Goal: Task Accomplishment & Management: Use online tool/utility

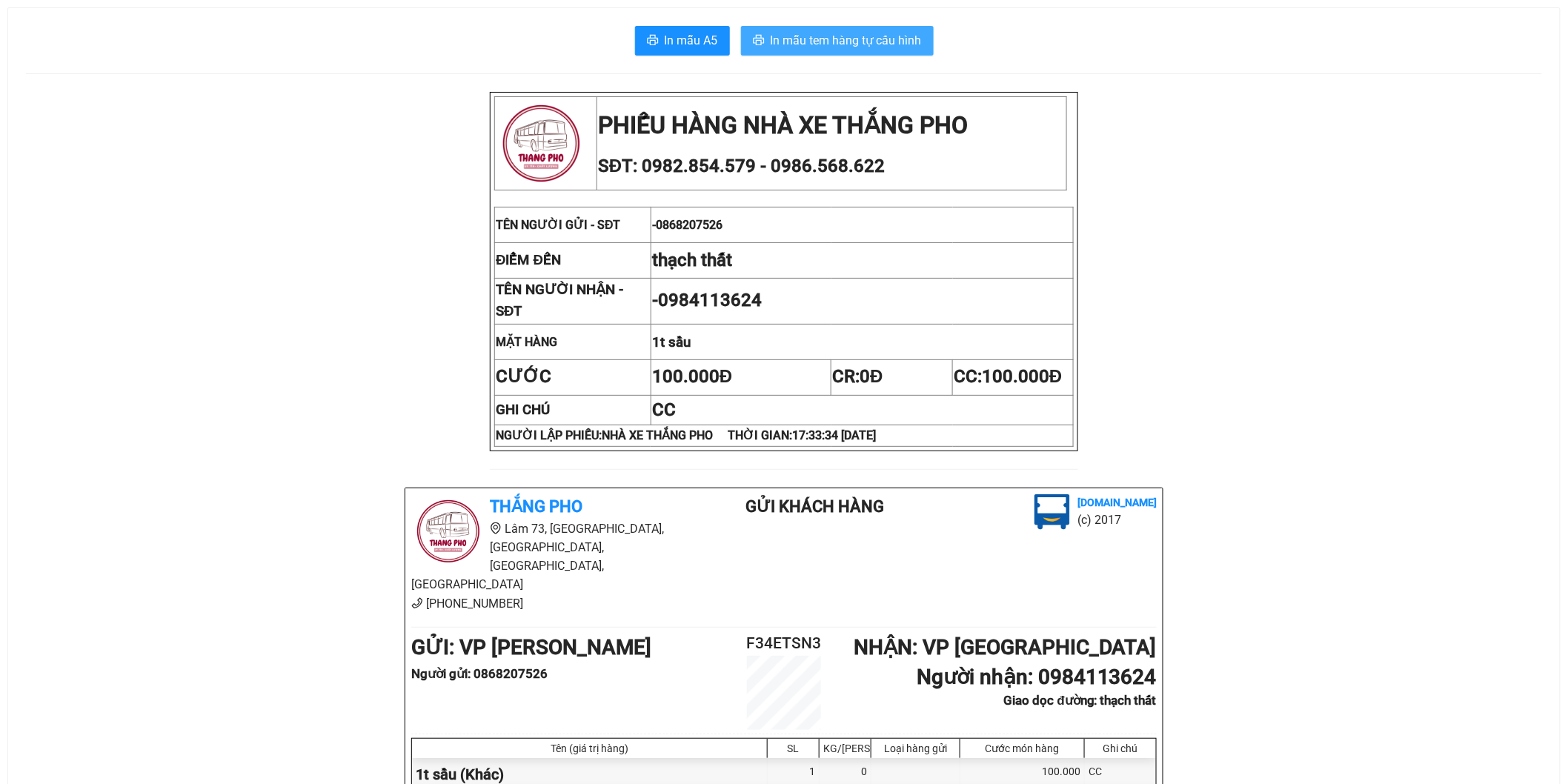
click at [853, 39] on span "In mẫu tem hàng tự cấu hình" at bounding box center [846, 40] width 151 height 18
click at [864, 43] on span "In mẫu tem hàng tự cấu hình" at bounding box center [846, 40] width 151 height 18
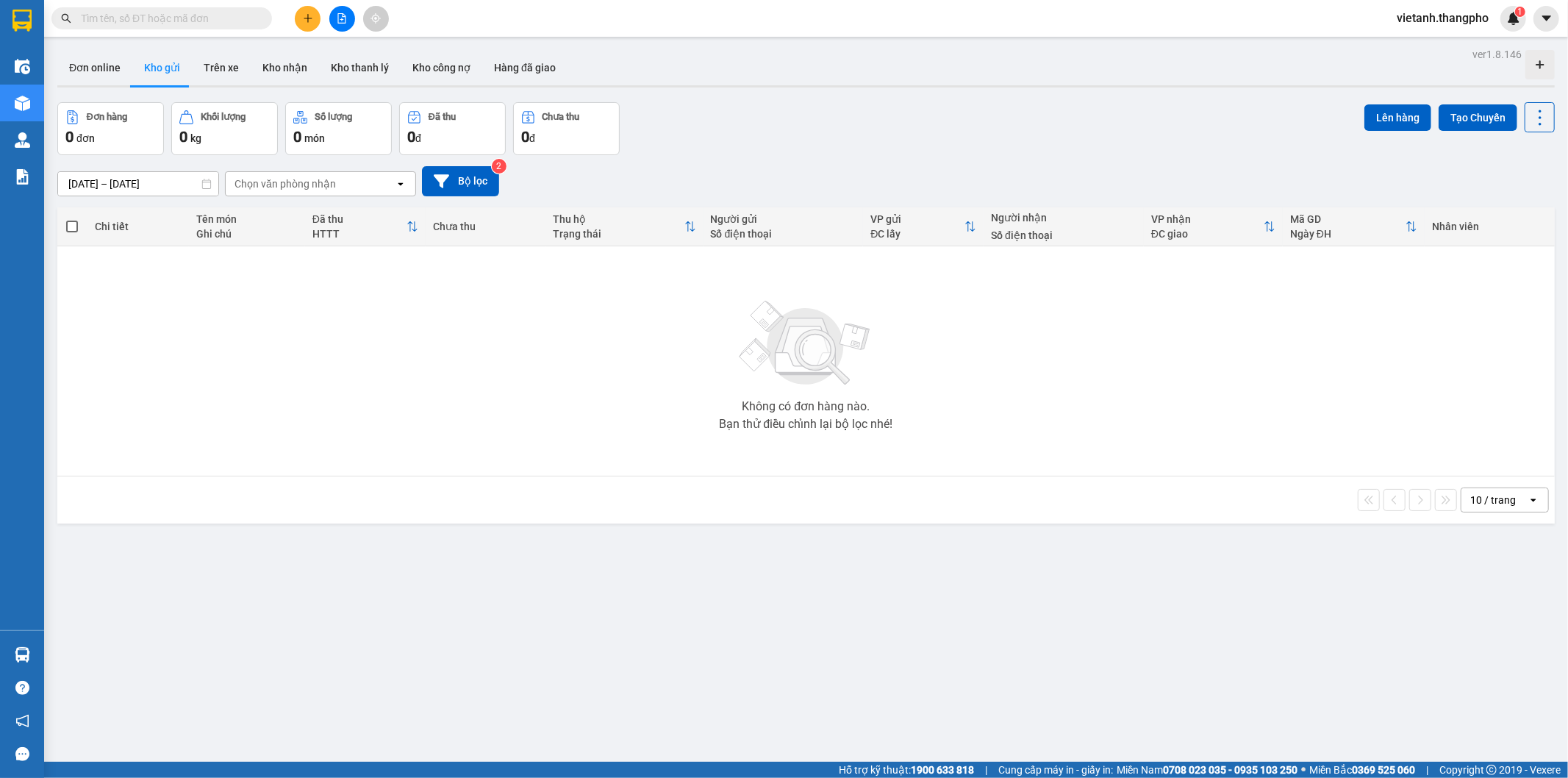
click at [339, 15] on icon "file-add" at bounding box center [341, 18] width 10 height 10
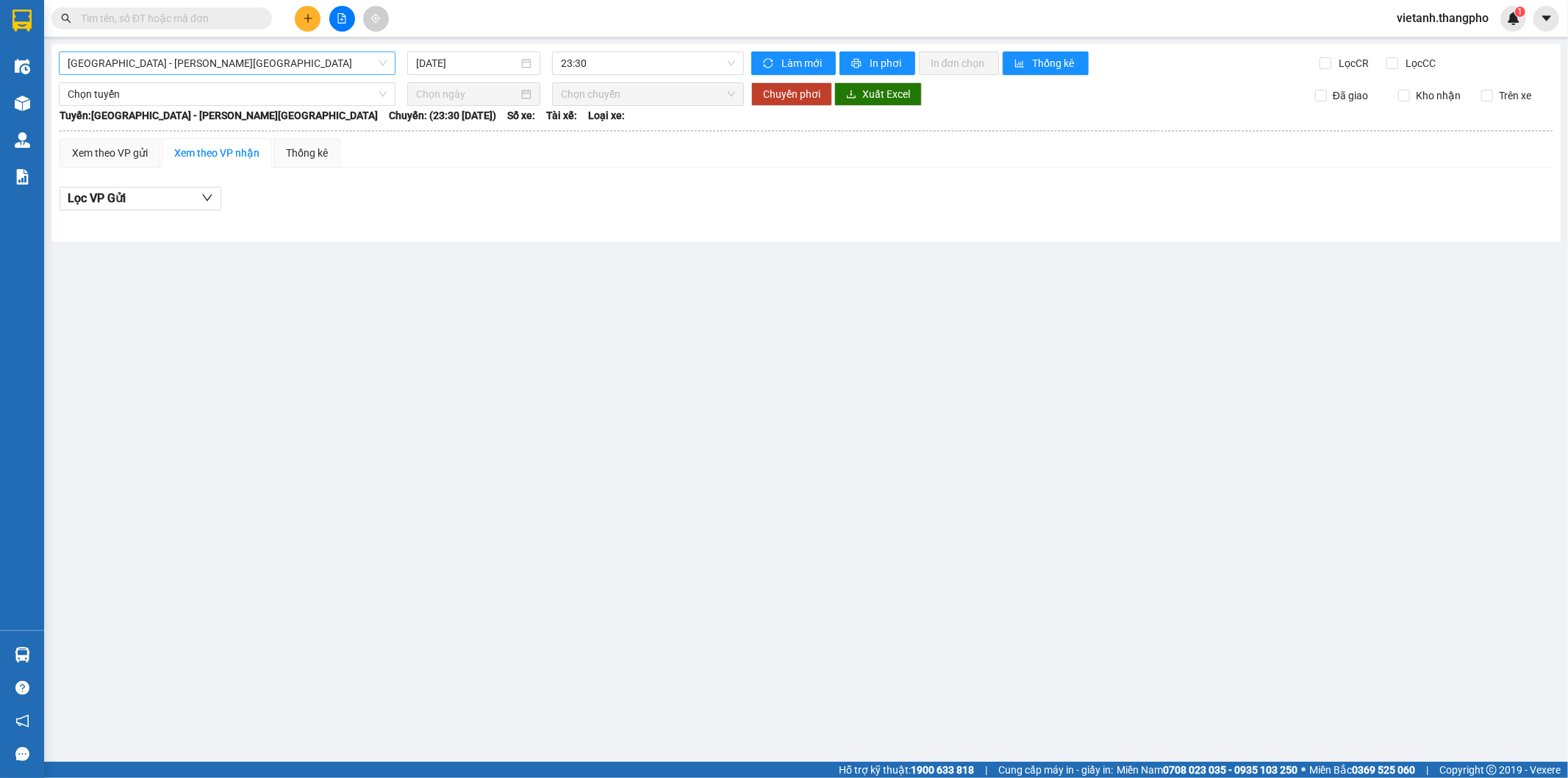
click at [204, 66] on span "Hà Nội - Lâm Đồng" at bounding box center [226, 63] width 319 height 22
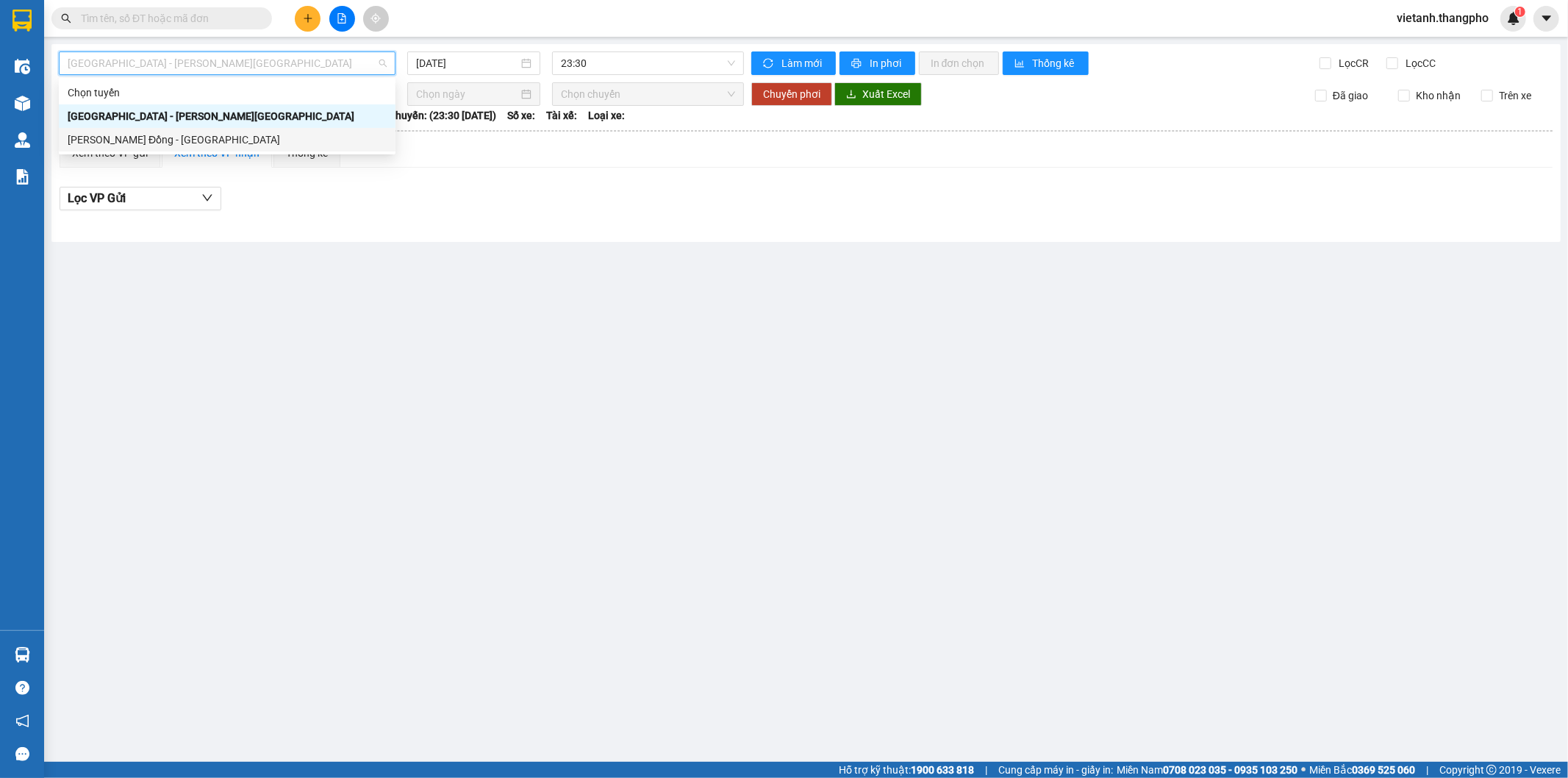
click at [158, 136] on div "Lâm Đồng - Hà Nội" at bounding box center [226, 139] width 319 height 16
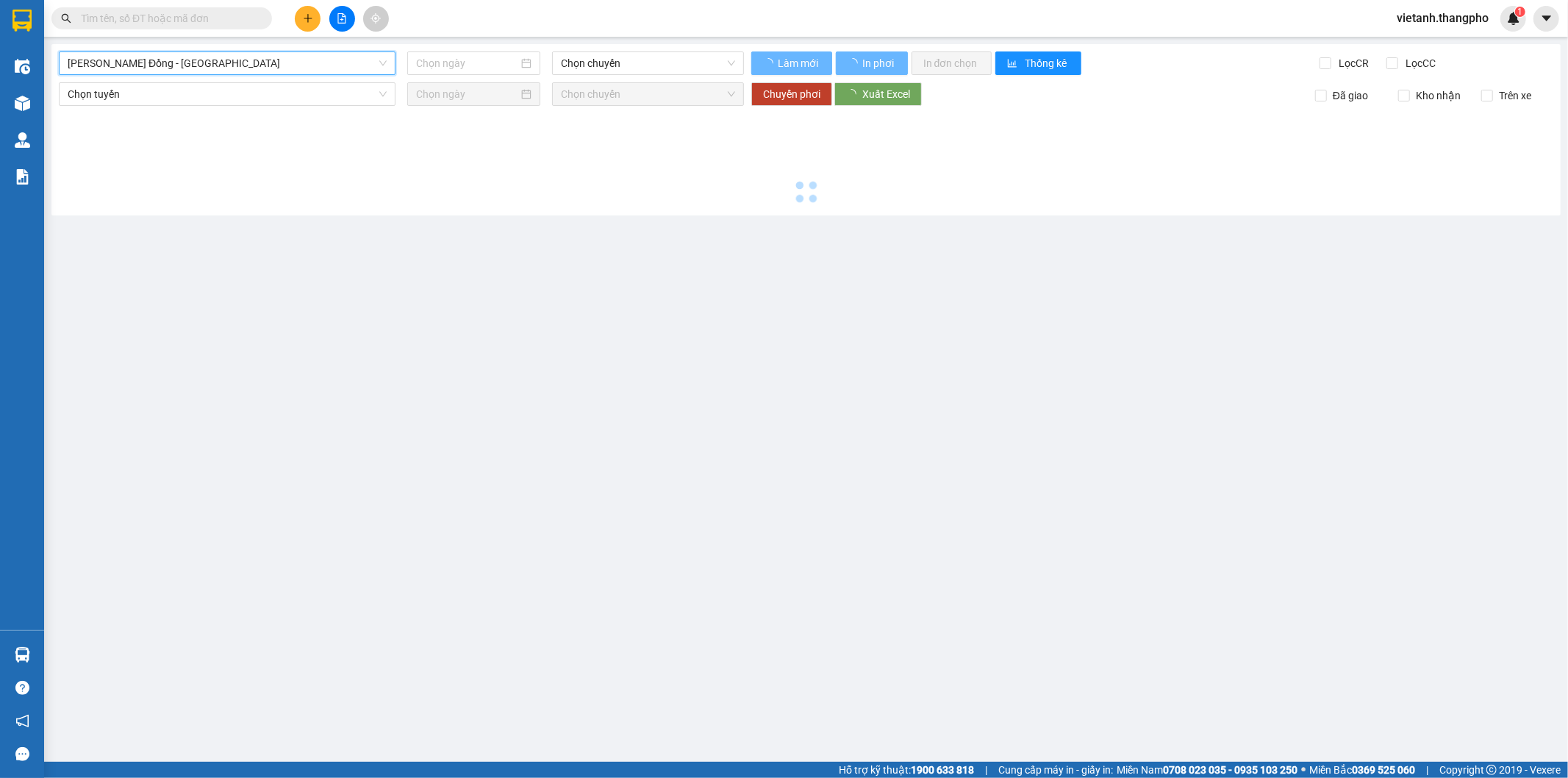
type input "12/10/2025"
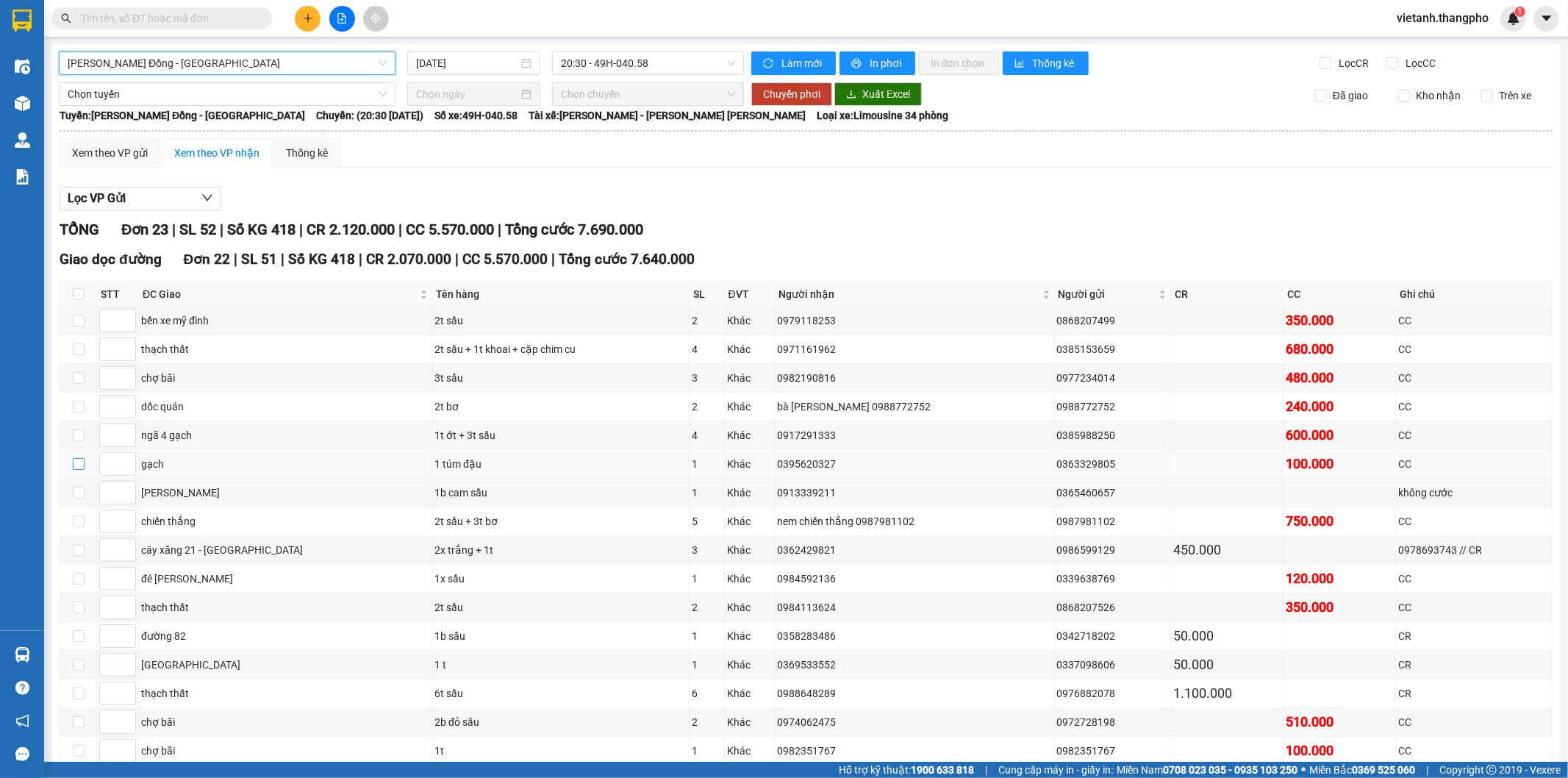
click at [80, 469] on input "checkbox" at bounding box center [78, 463] width 11 height 11
checkbox input "true"
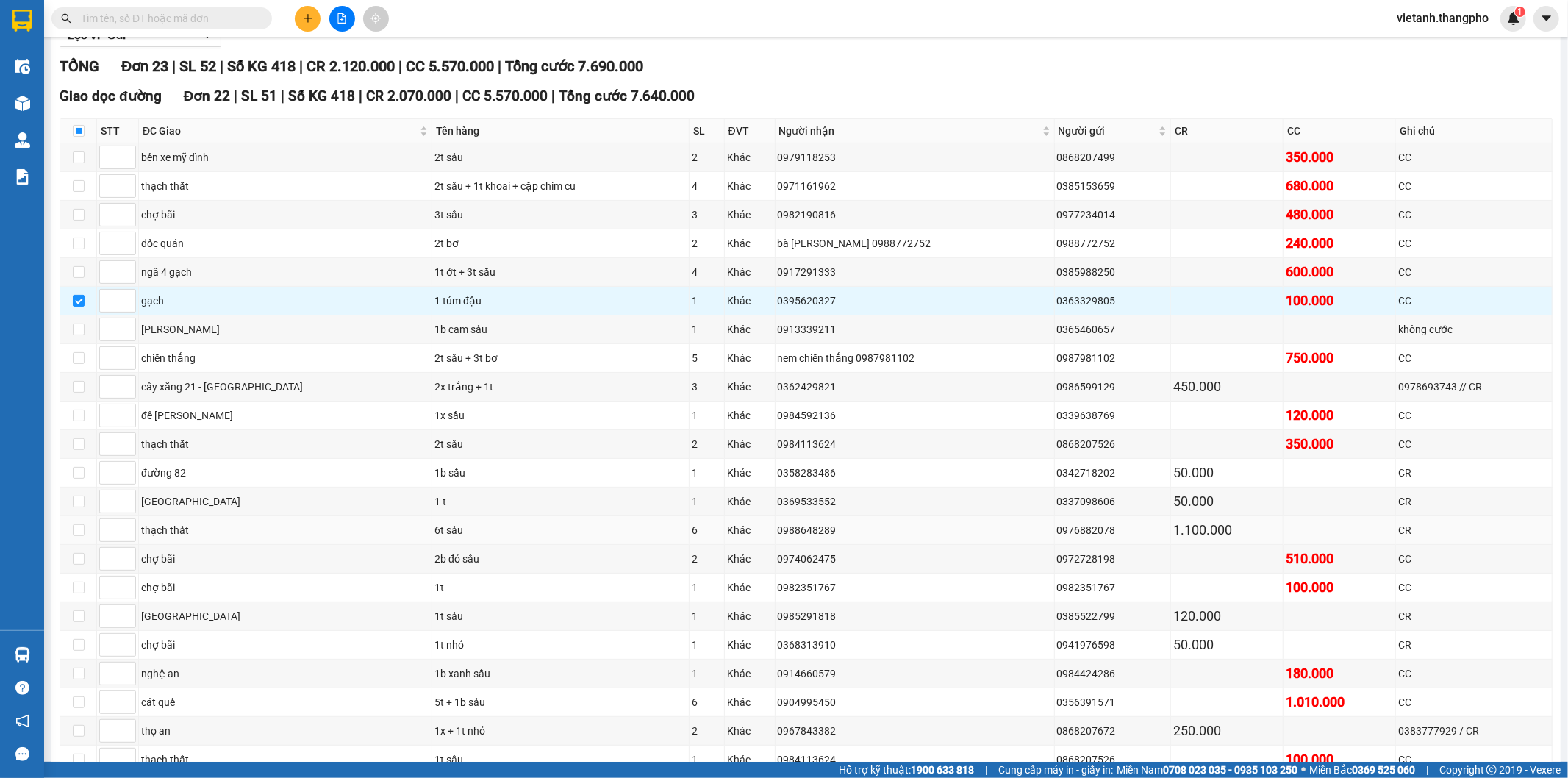
scroll to position [245, 0]
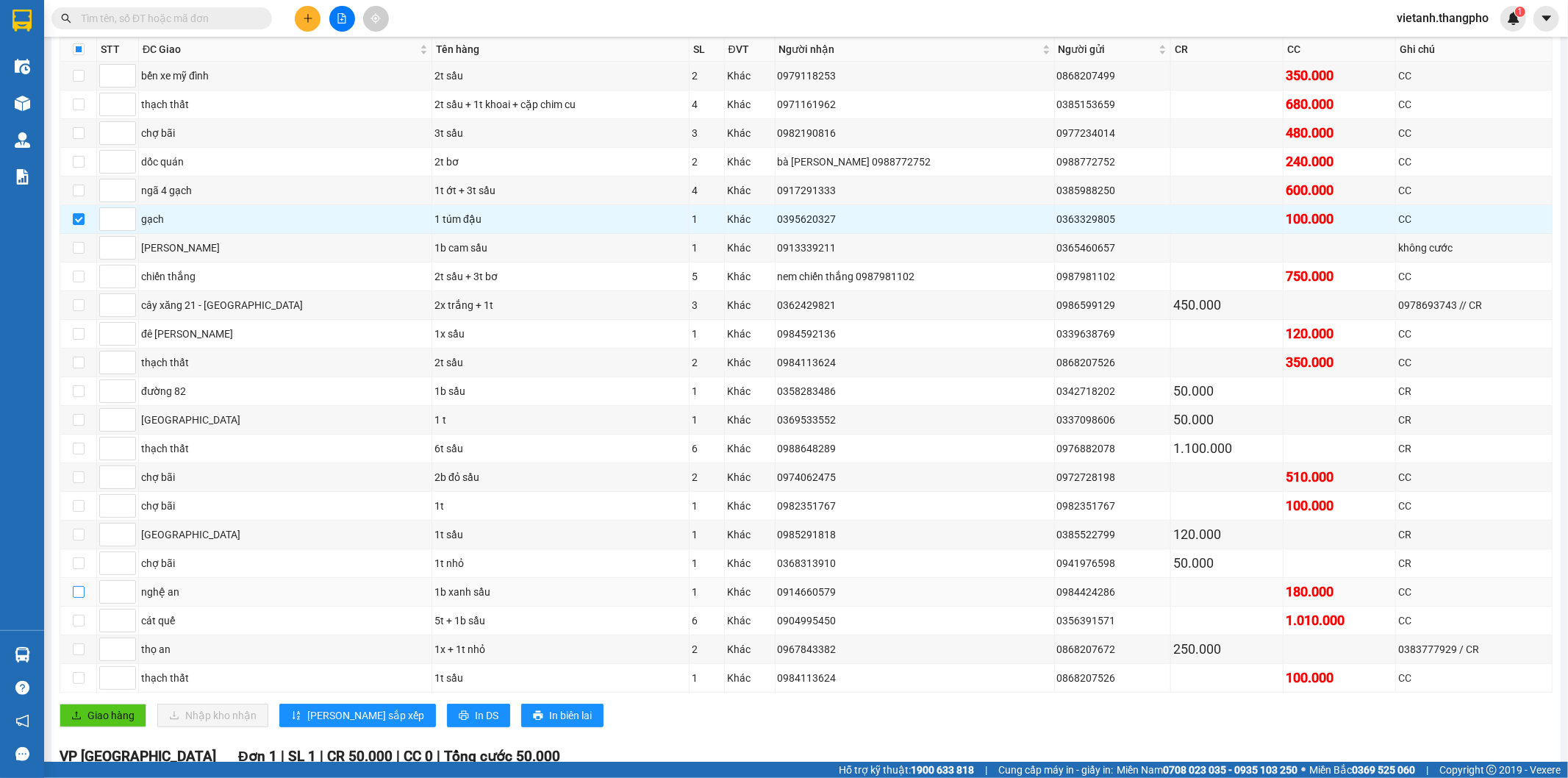
click at [79, 598] on input "checkbox" at bounding box center [78, 592] width 11 height 11
checkbox input "true"
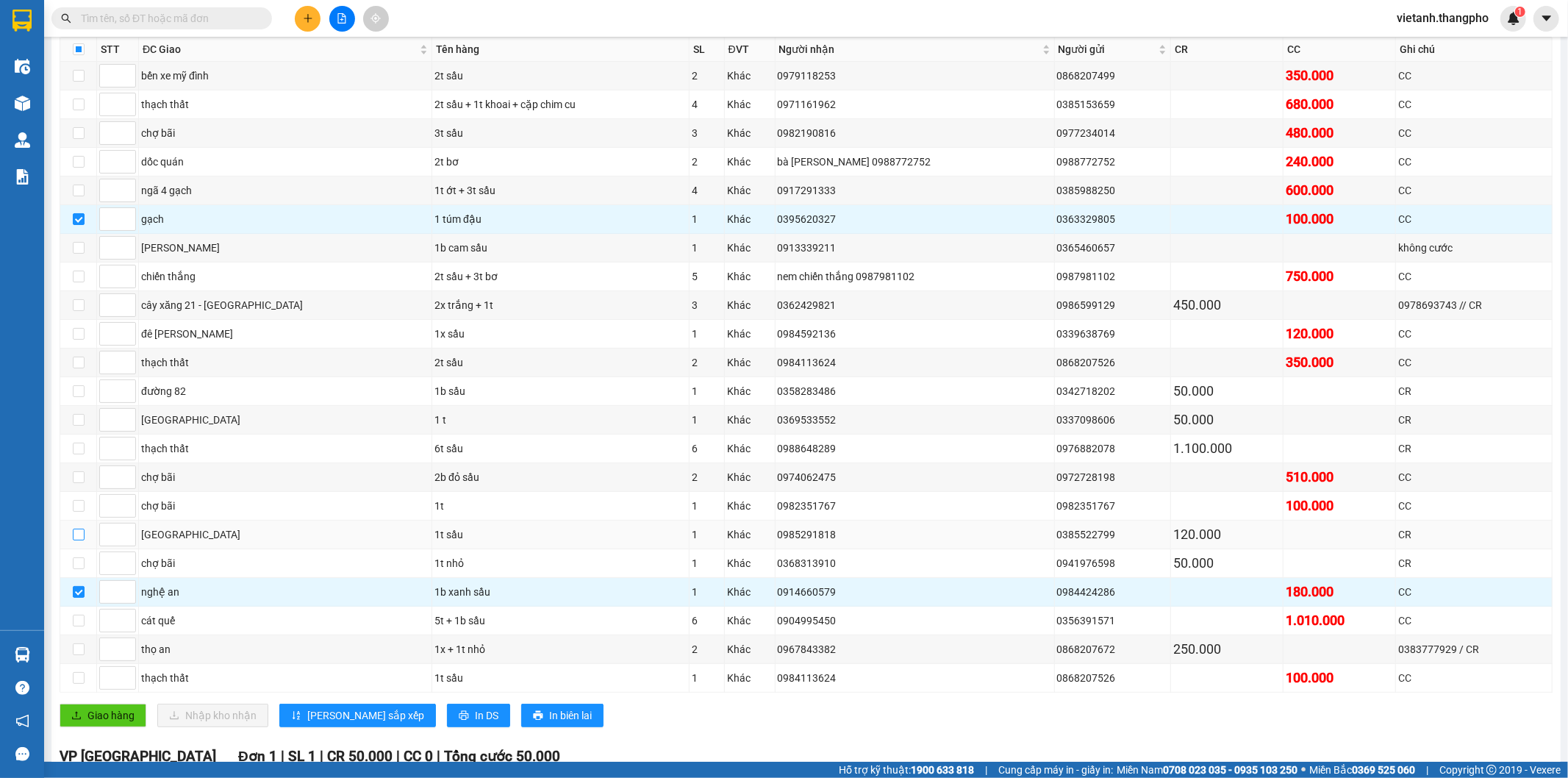
click at [83, 539] on input "checkbox" at bounding box center [78, 534] width 11 height 11
checkbox input "true"
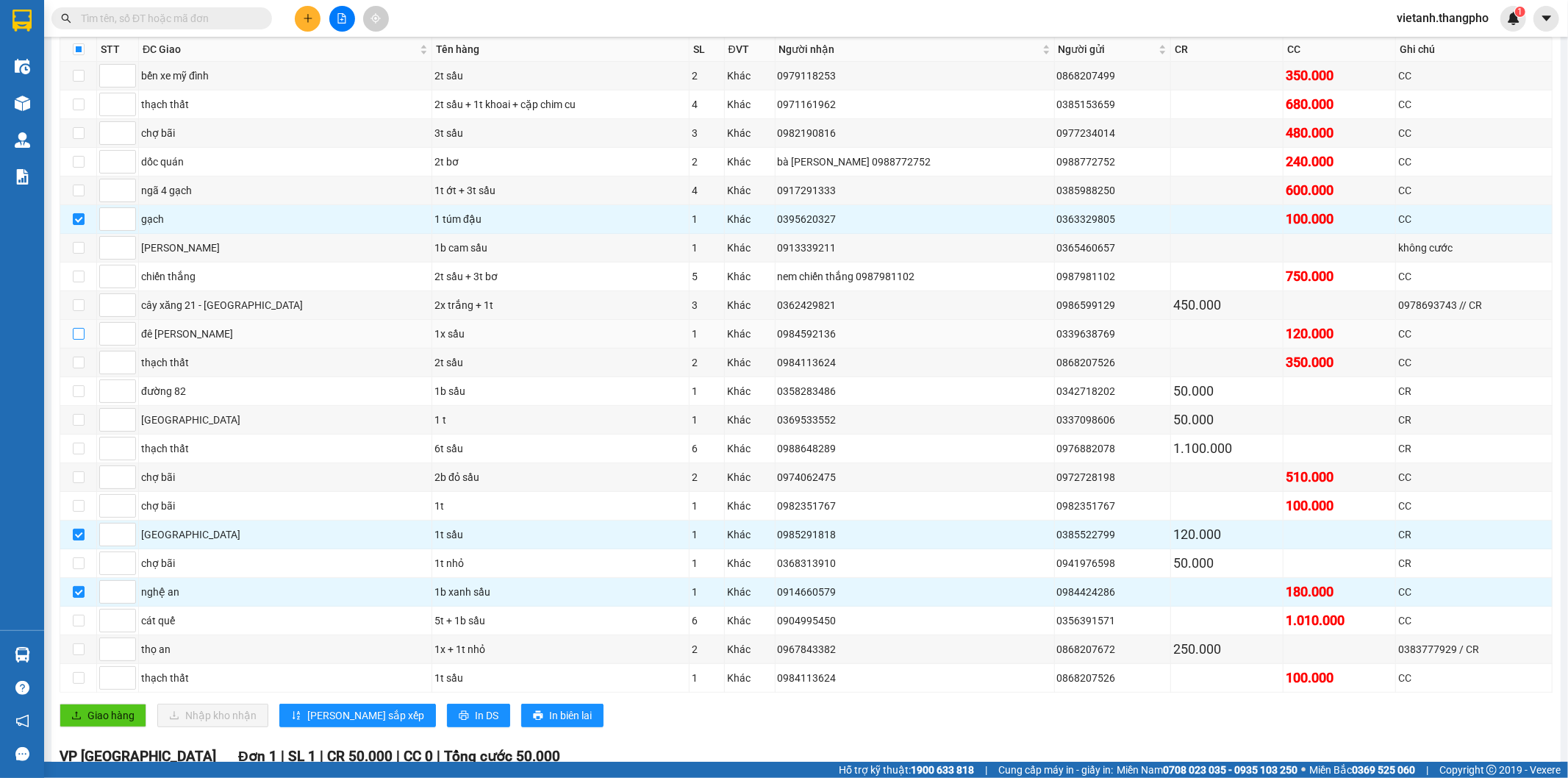
click at [75, 333] on input "checkbox" at bounding box center [78, 333] width 11 height 11
checkbox input "true"
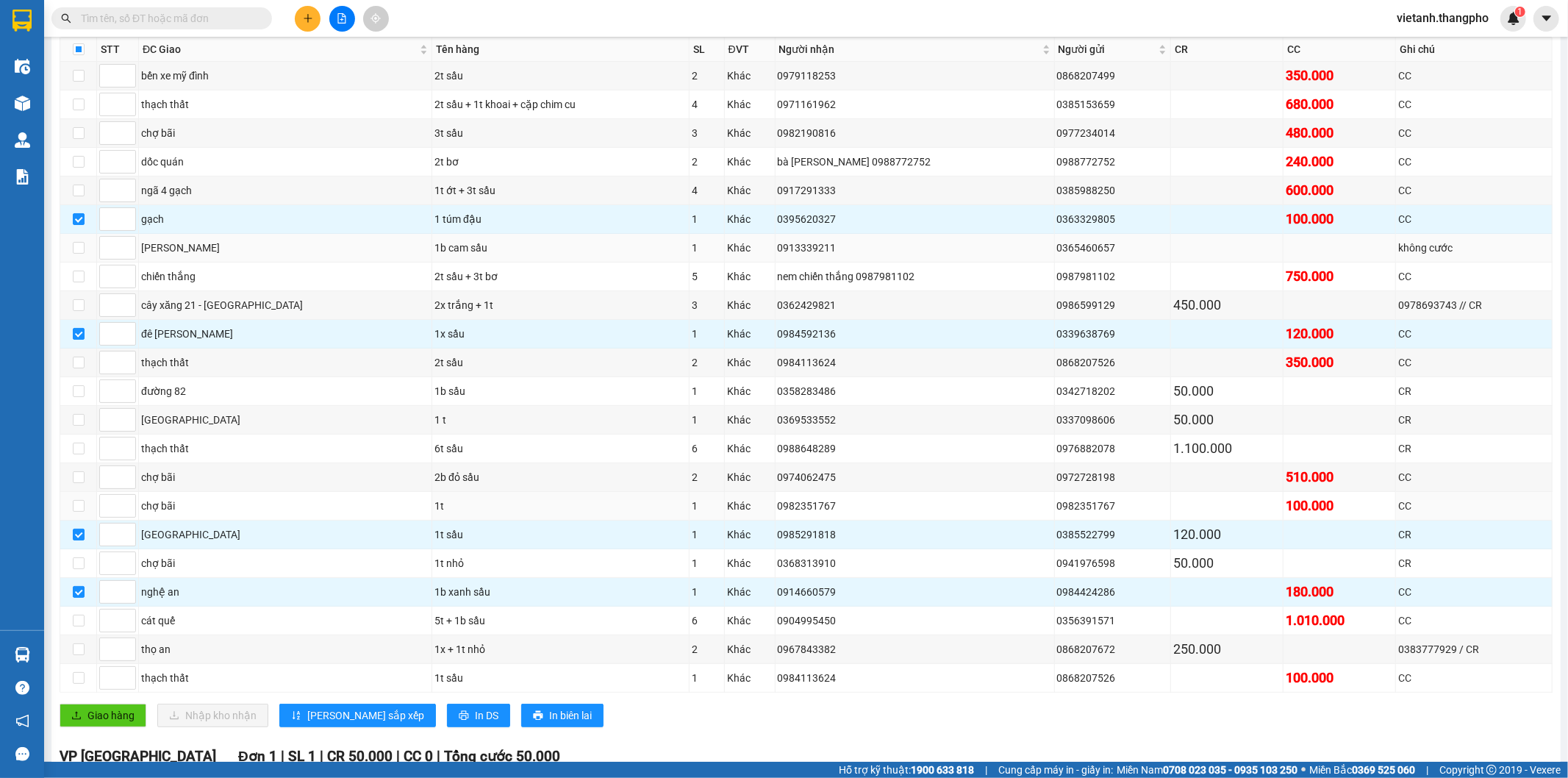
scroll to position [0, 0]
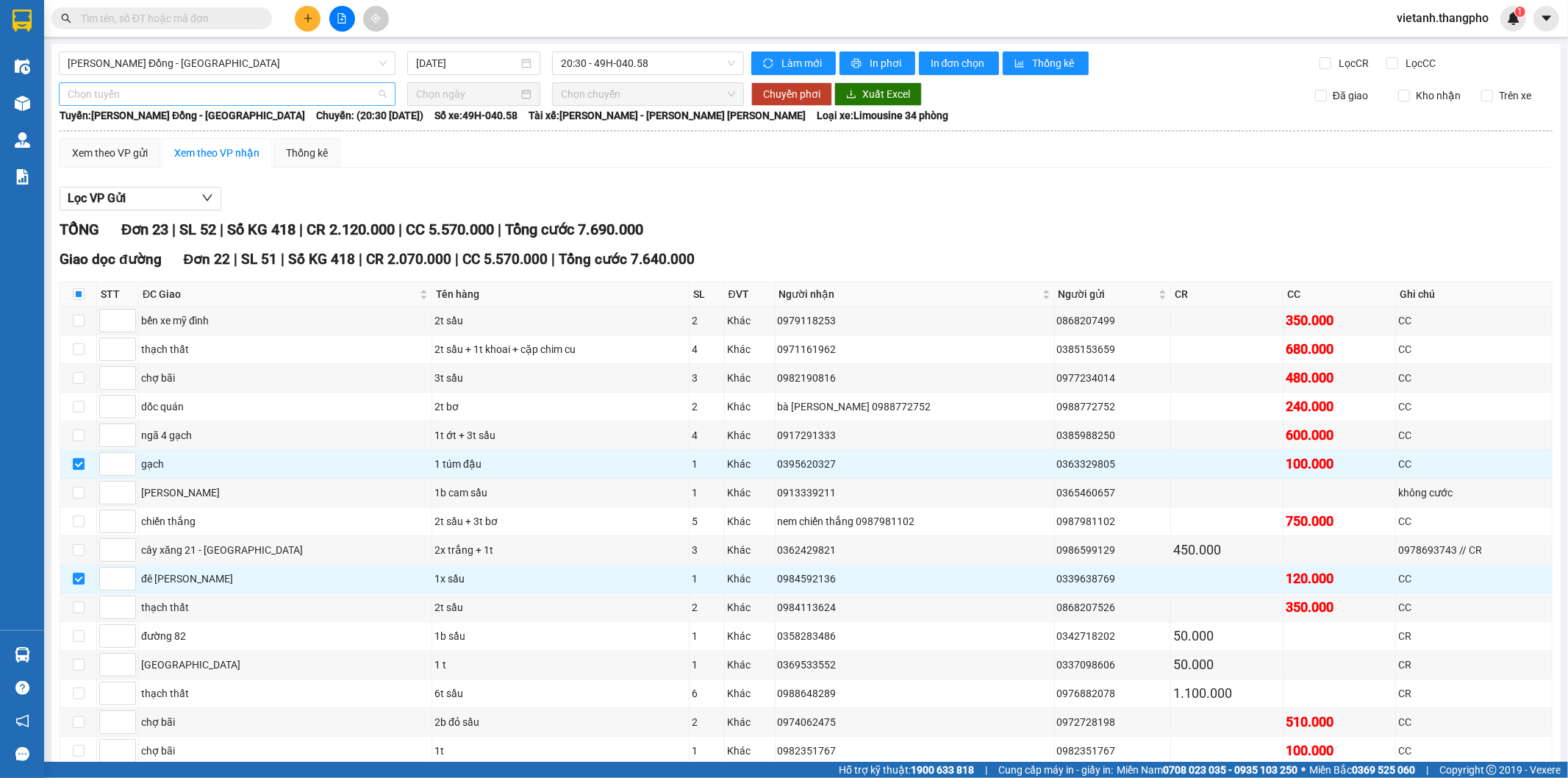
click at [247, 104] on span "Chọn tuyến" at bounding box center [226, 94] width 319 height 22
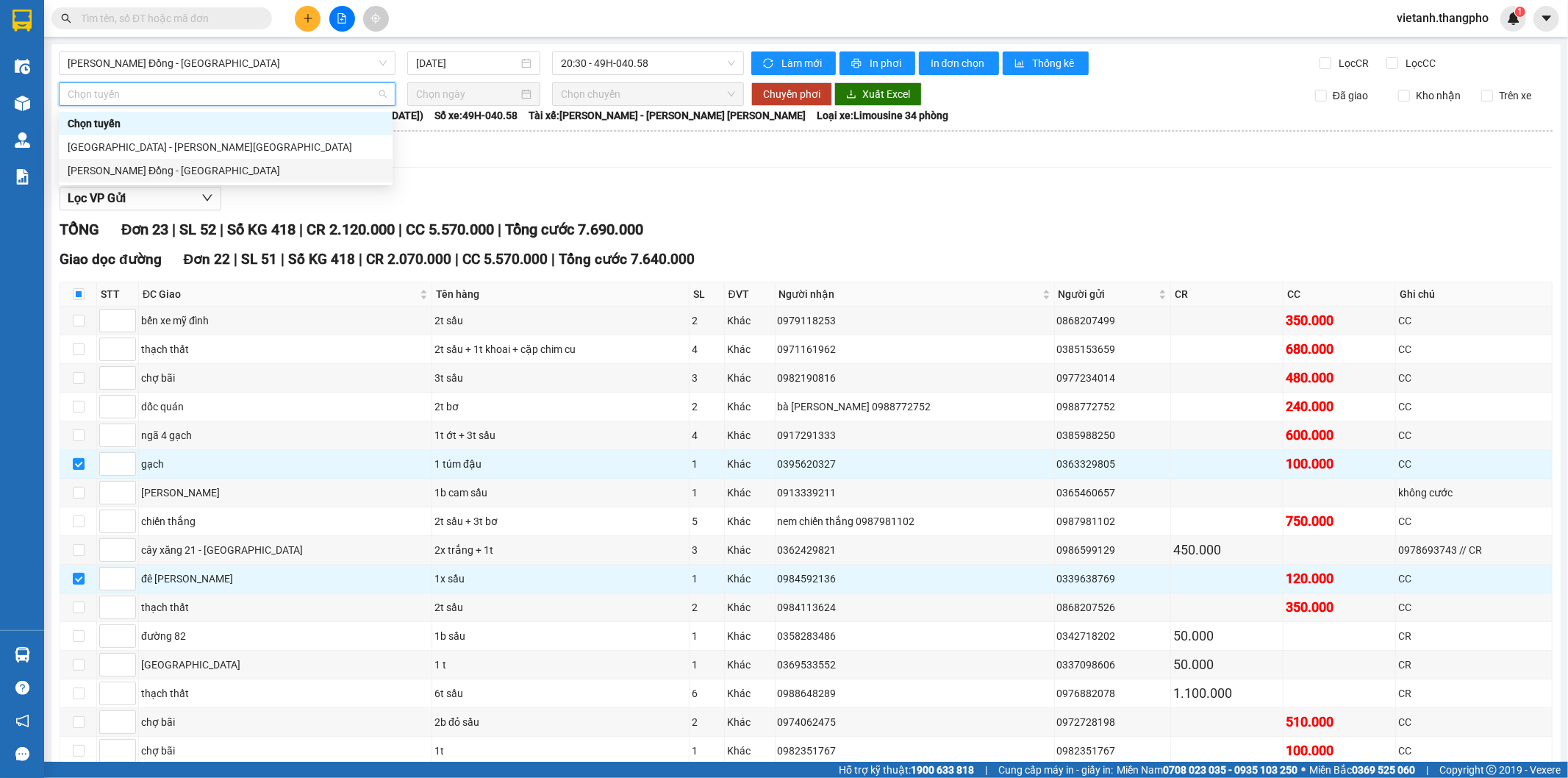
click at [195, 166] on div "Lâm Đồng - Hà Nội" at bounding box center [226, 170] width 317 height 16
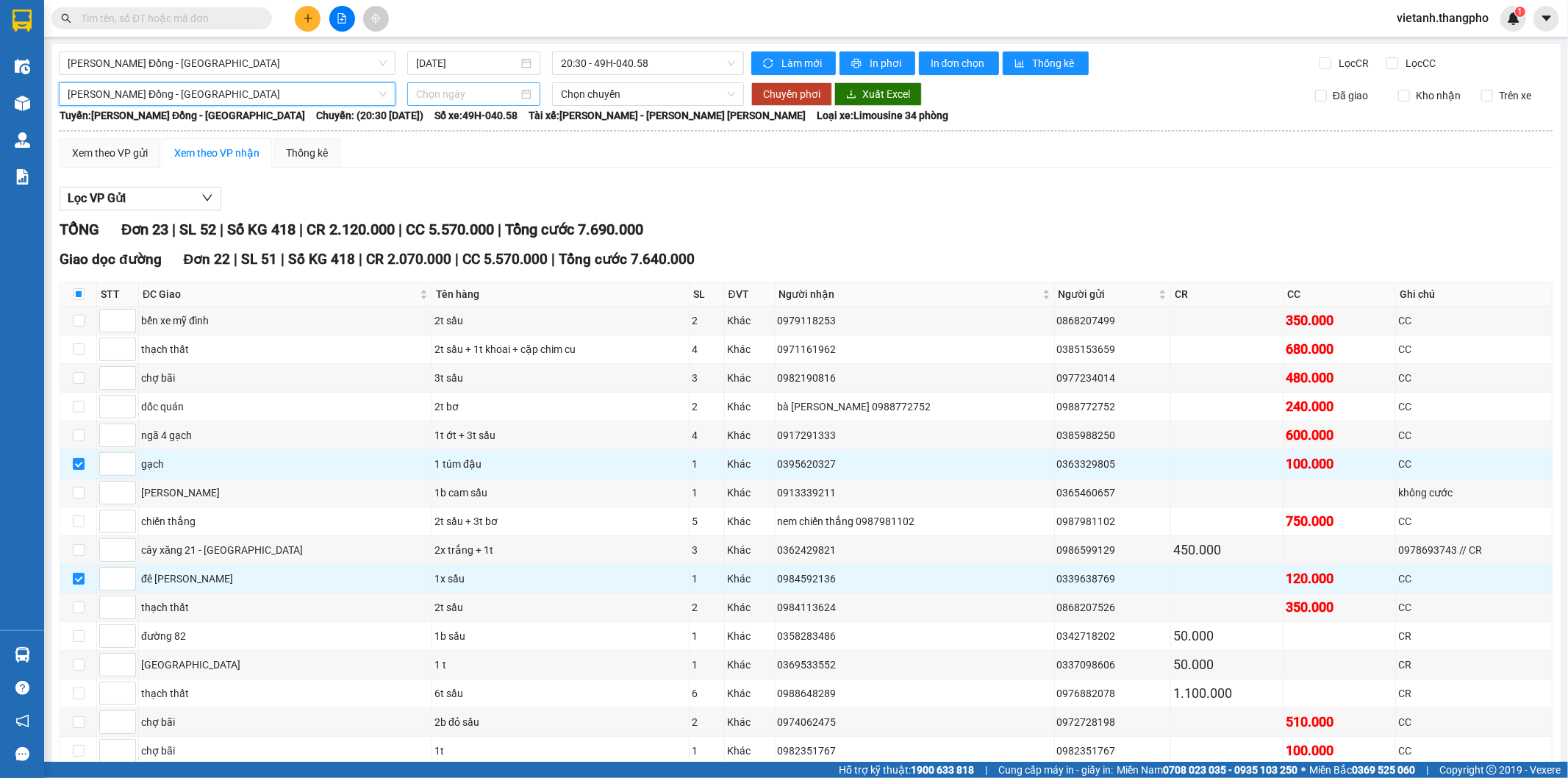
click at [453, 92] on input at bounding box center [467, 94] width 102 height 16
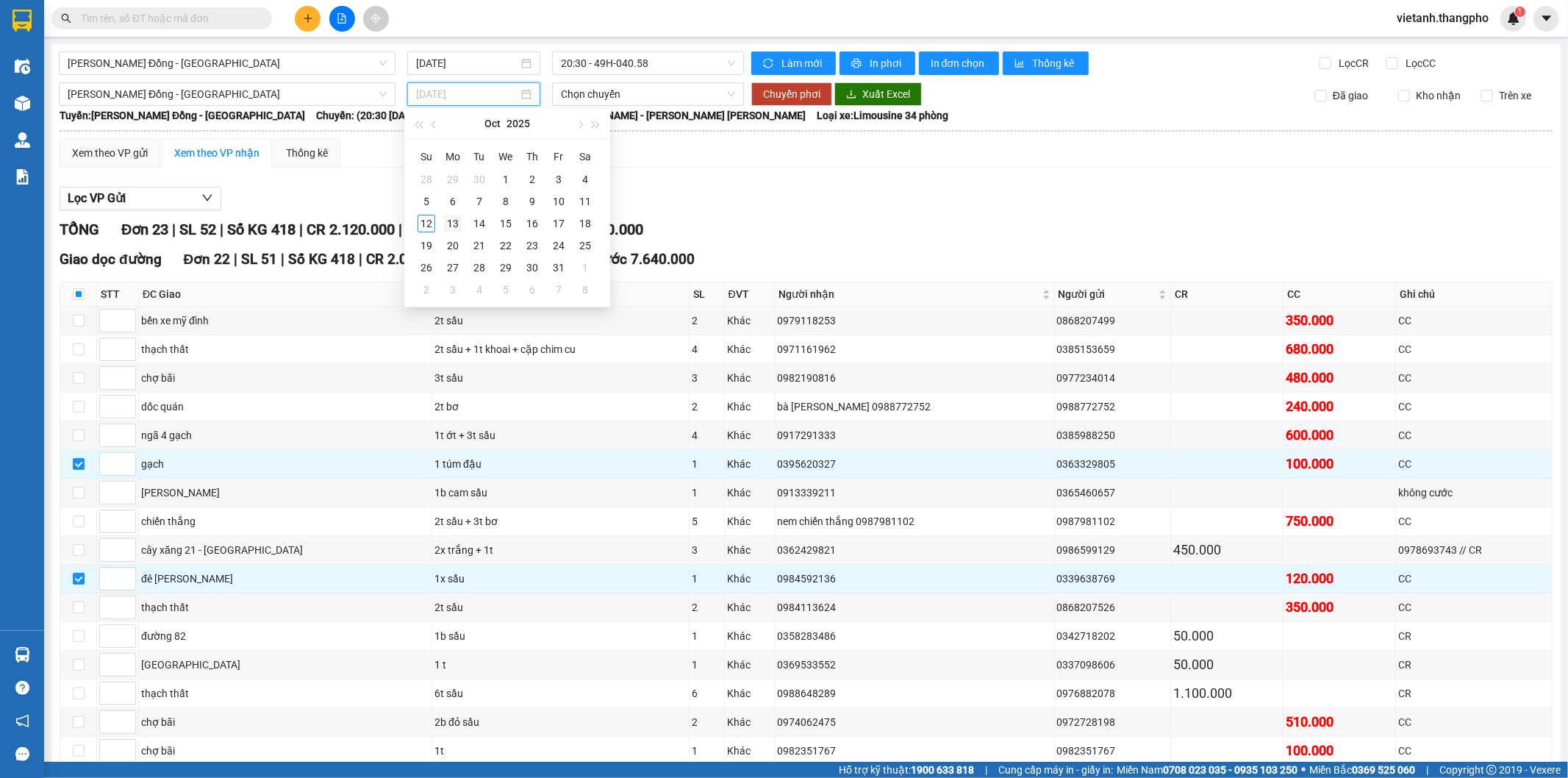
type input "13/10/2025"
click at [453, 218] on div "13" at bounding box center [453, 223] width 18 height 18
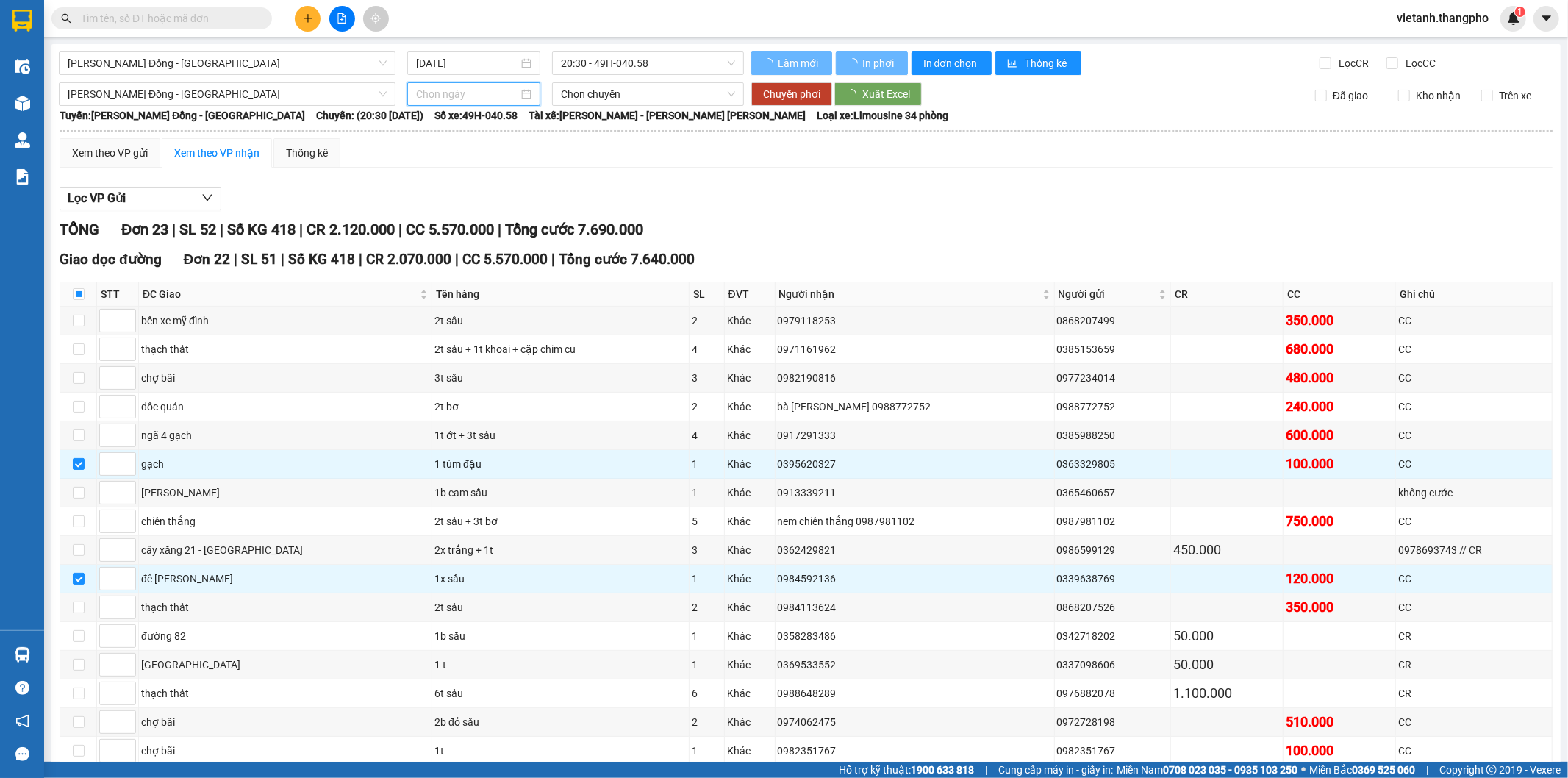
type input "13/10/2025"
click at [778, 96] on span "Chuyển phơi" at bounding box center [791, 94] width 57 height 16
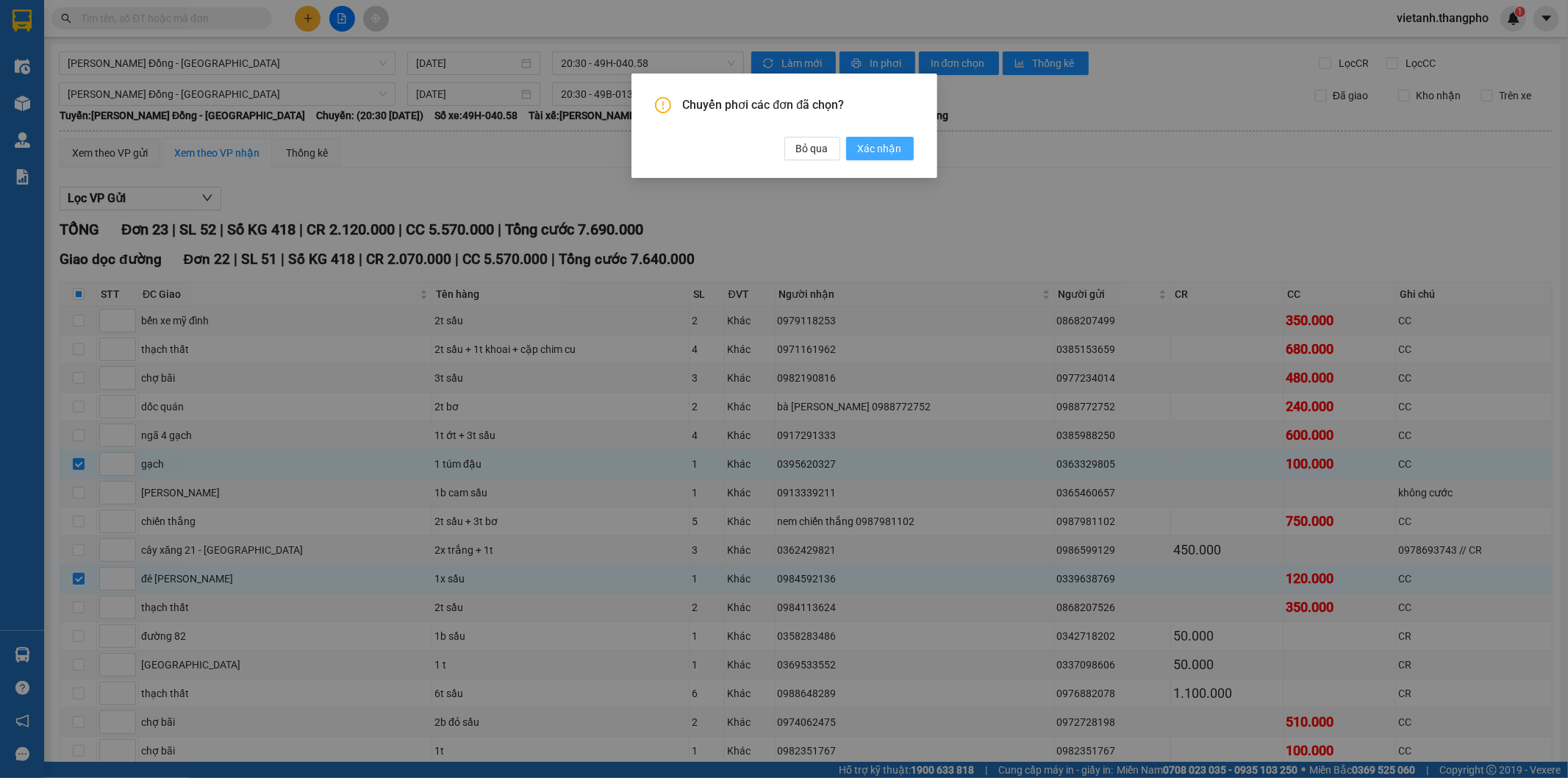
click at [895, 150] on span "Xác nhận" at bounding box center [880, 148] width 44 height 16
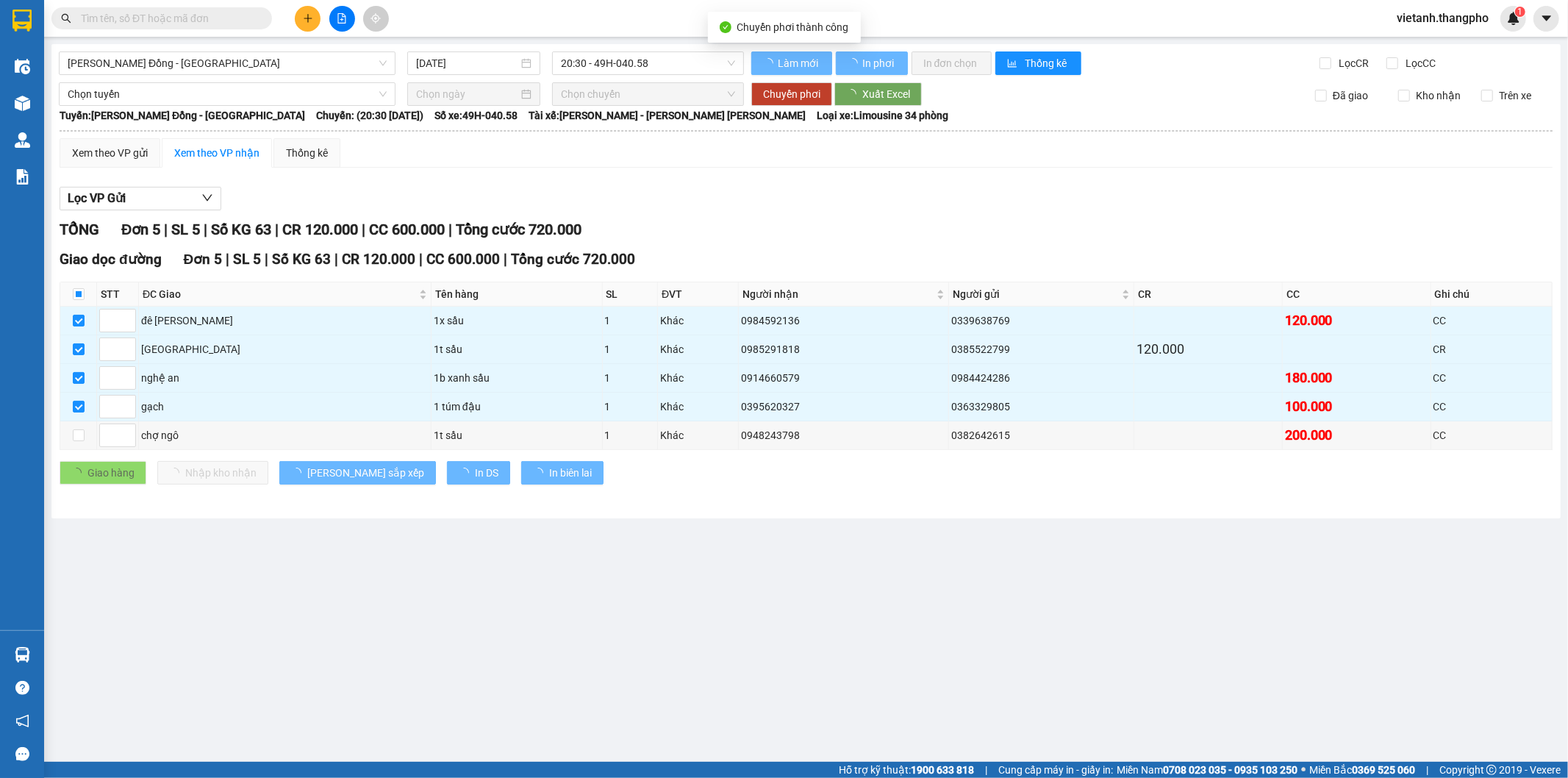
type input "13/10/2025"
checkbox input "false"
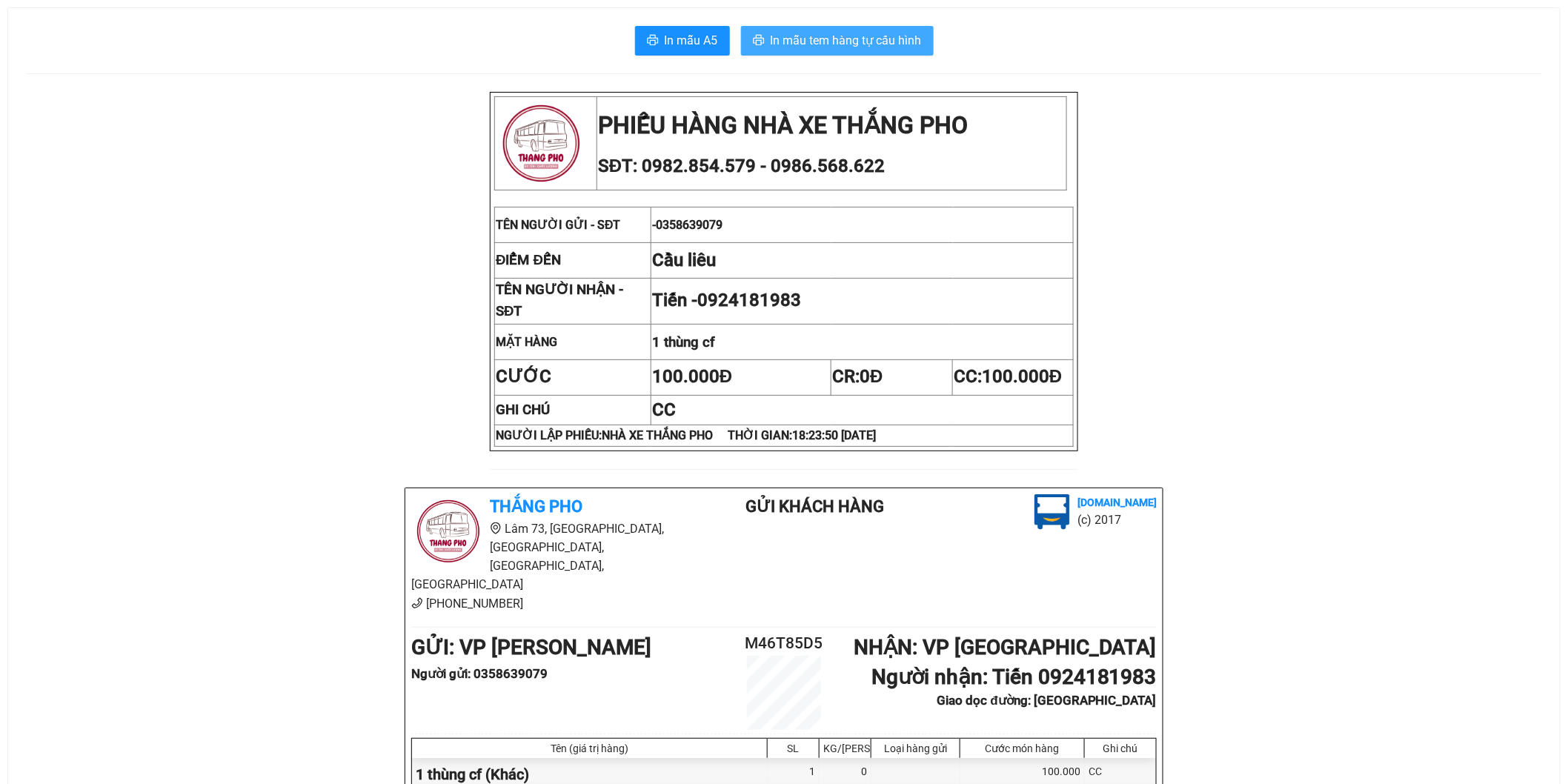
click at [873, 47] on span "In mẫu tem hàng tự cấu hình" at bounding box center [846, 40] width 151 height 18
